Goal: Task Accomplishment & Management: Use online tool/utility

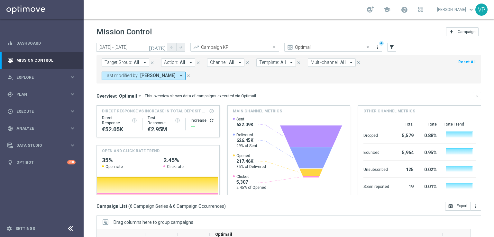
scroll to position [0, 123]
